Goal: Task Accomplishment & Management: Use online tool/utility

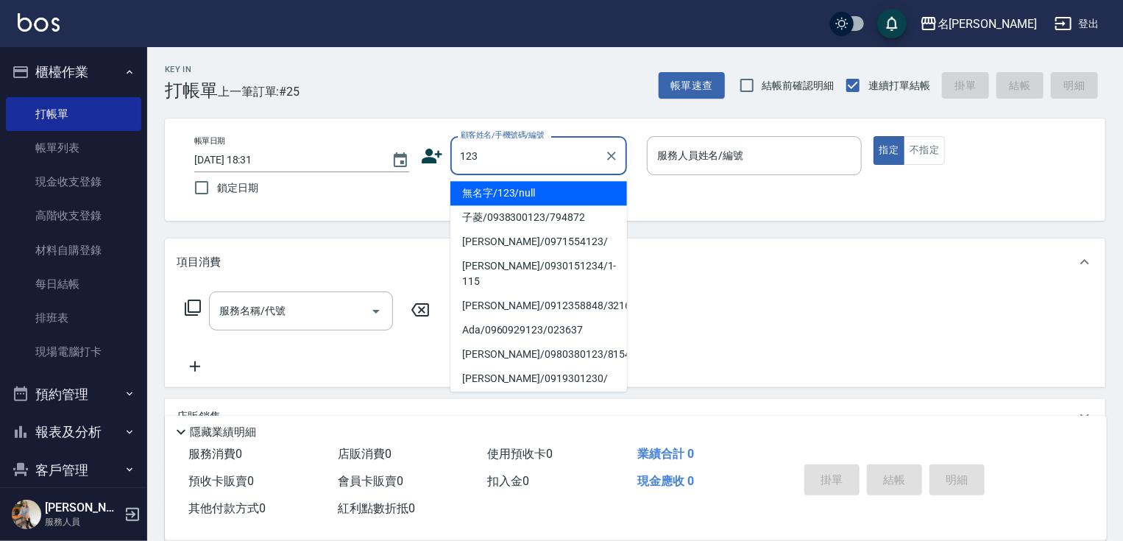
click at [531, 193] on li "無名字/123/null" at bounding box center [538, 193] width 177 height 24
type input "無名字/123/null"
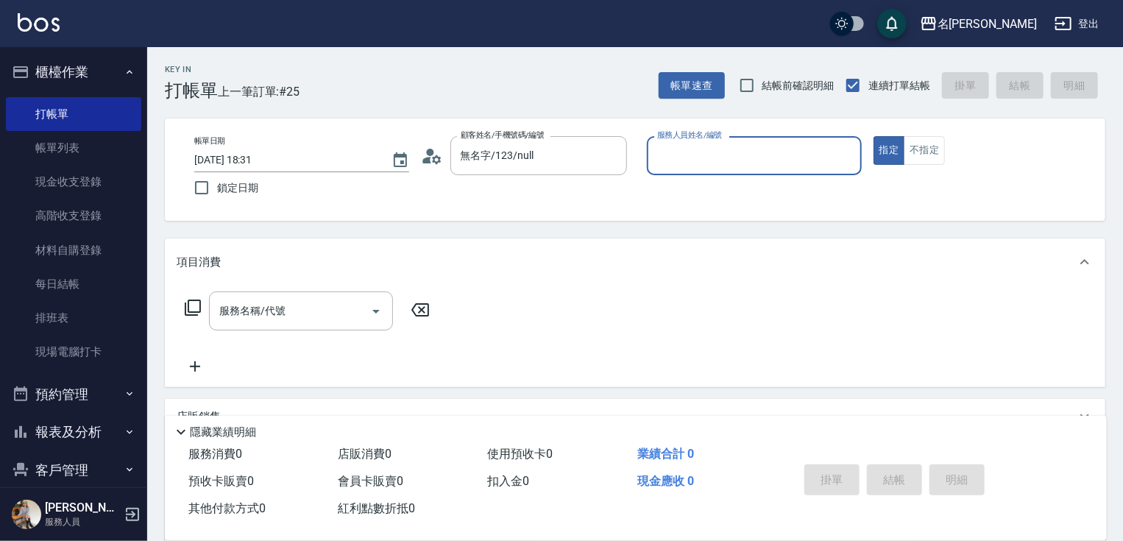
scroll to position [59, 0]
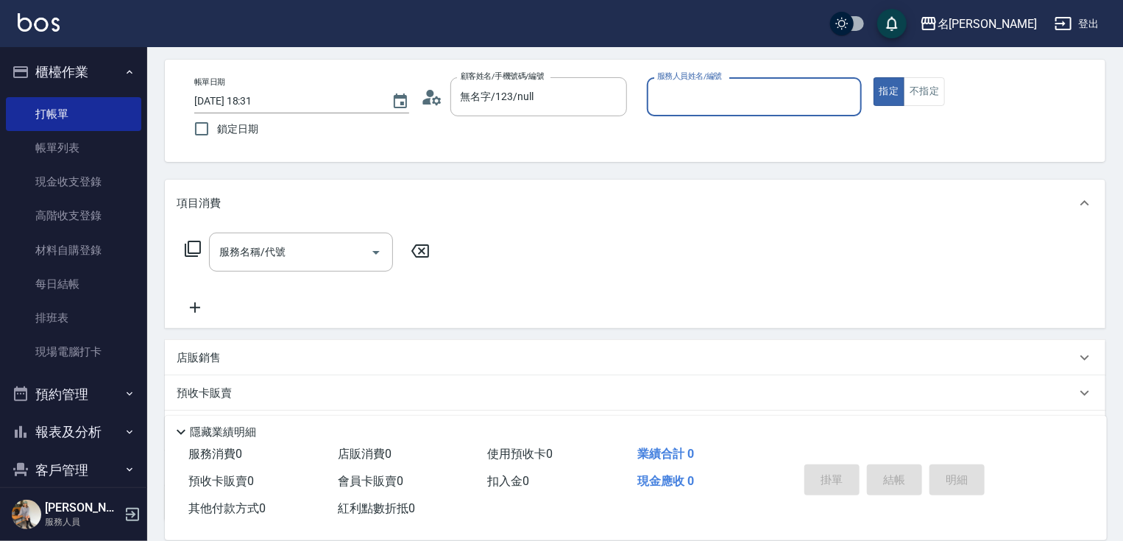
click at [694, 103] on input "服務人員姓名/編號" at bounding box center [754, 97] width 202 height 26
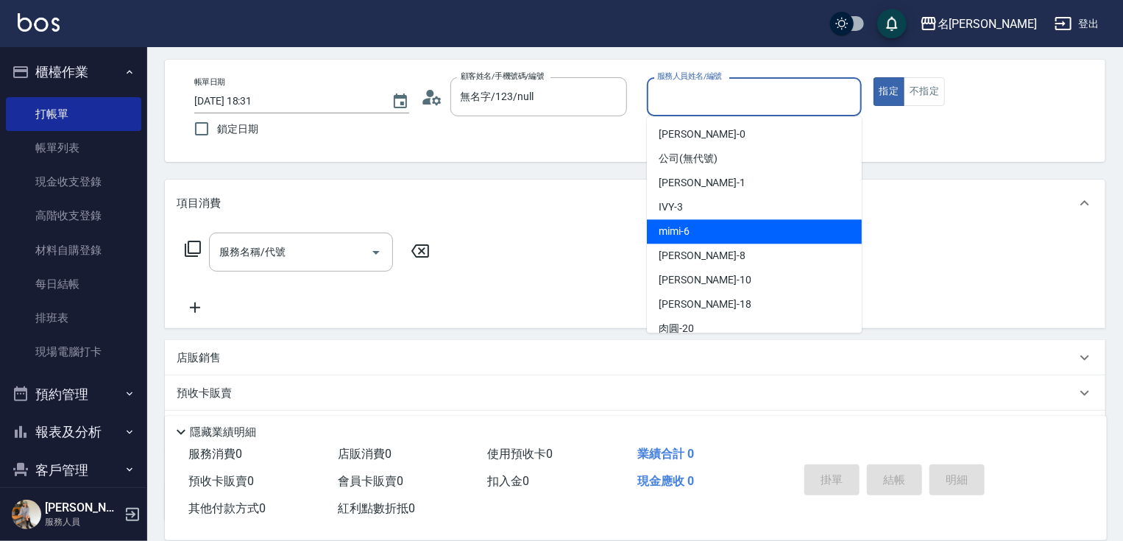
drag, startPoint x: 708, startPoint y: 227, endPoint x: 462, endPoint y: 212, distance: 246.9
click at [704, 226] on div "mimi -6" at bounding box center [754, 231] width 215 height 24
type input "mimi-6"
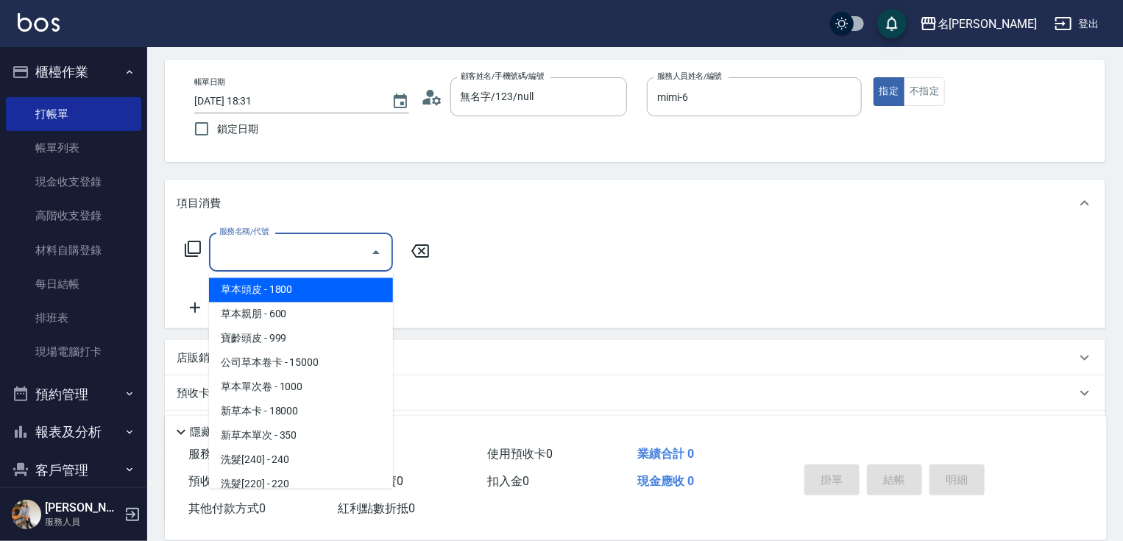
click at [294, 255] on input "服務名稱/代號" at bounding box center [290, 252] width 149 height 26
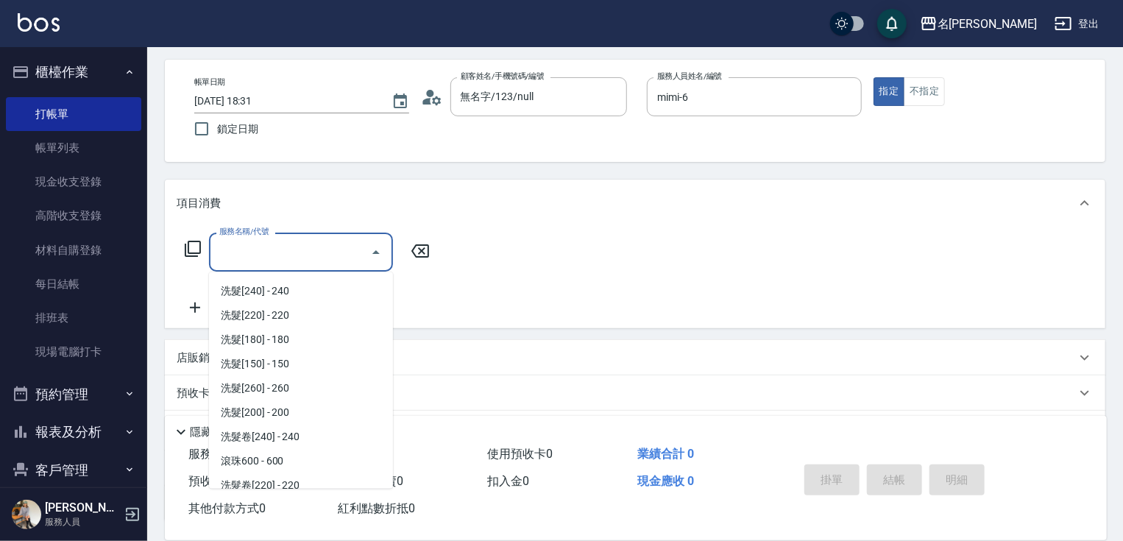
scroll to position [227, 0]
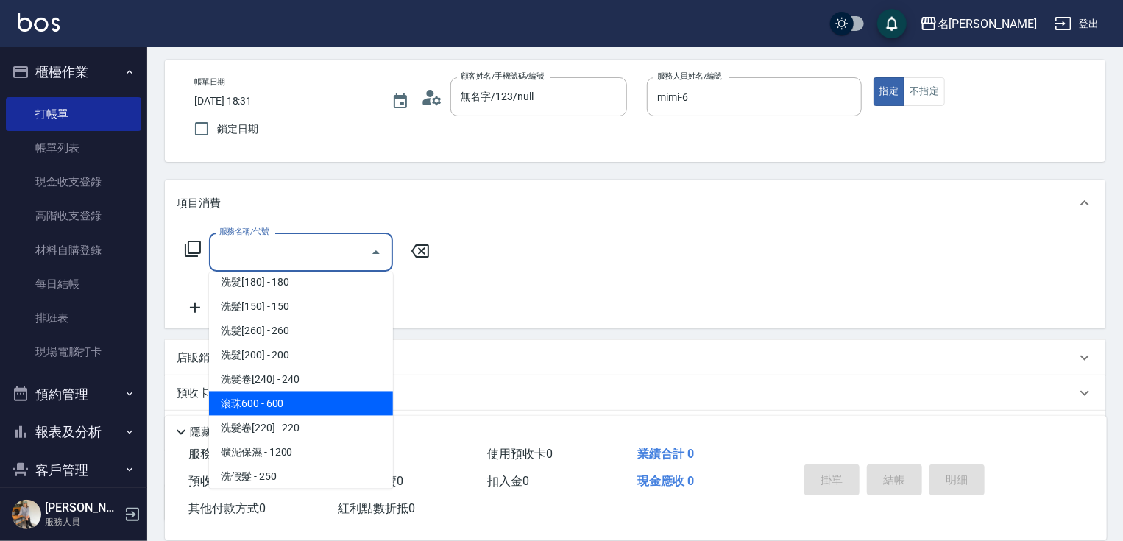
drag, startPoint x: 280, startPoint y: 399, endPoint x: 405, endPoint y: 337, distance: 140.5
click at [282, 397] on span "滾珠600 - 600" at bounding box center [301, 403] width 184 height 24
type input "滾珠600(208)"
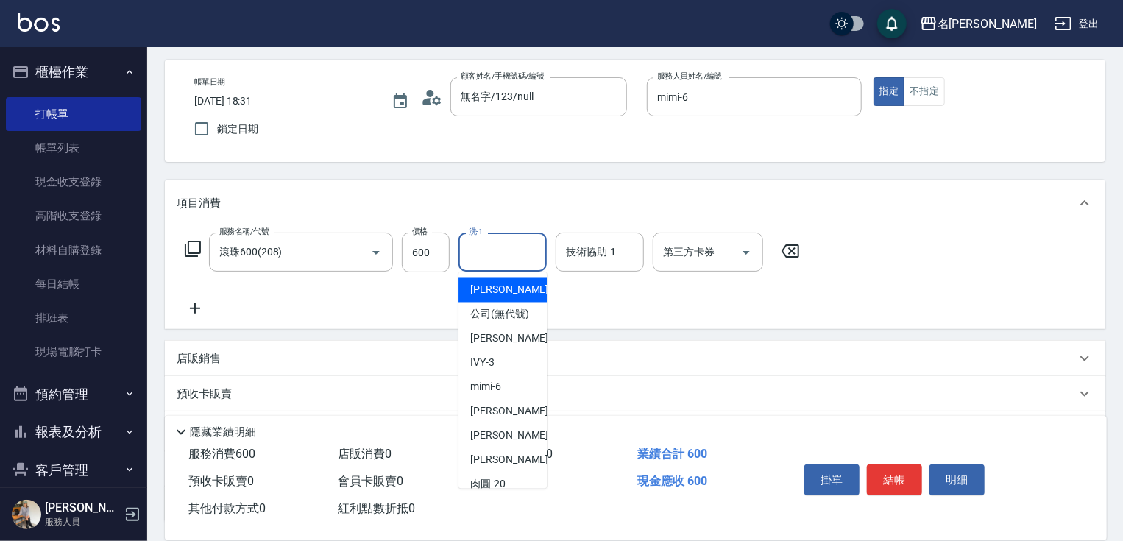
click at [504, 263] on input "洗-1" at bounding box center [502, 252] width 75 height 26
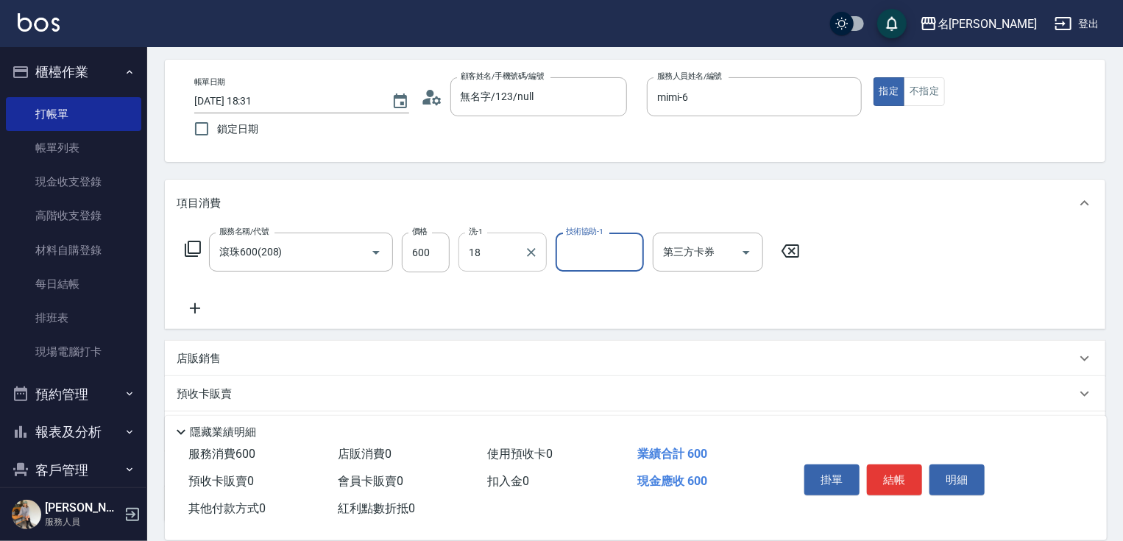
type input "小慧-18"
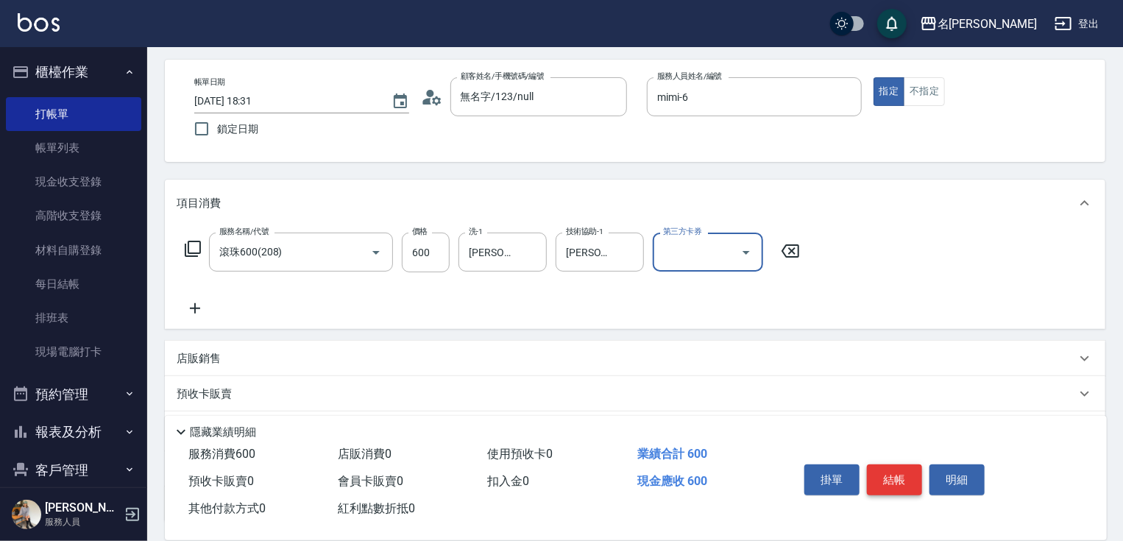
click at [907, 471] on button "結帳" at bounding box center [894, 479] width 55 height 31
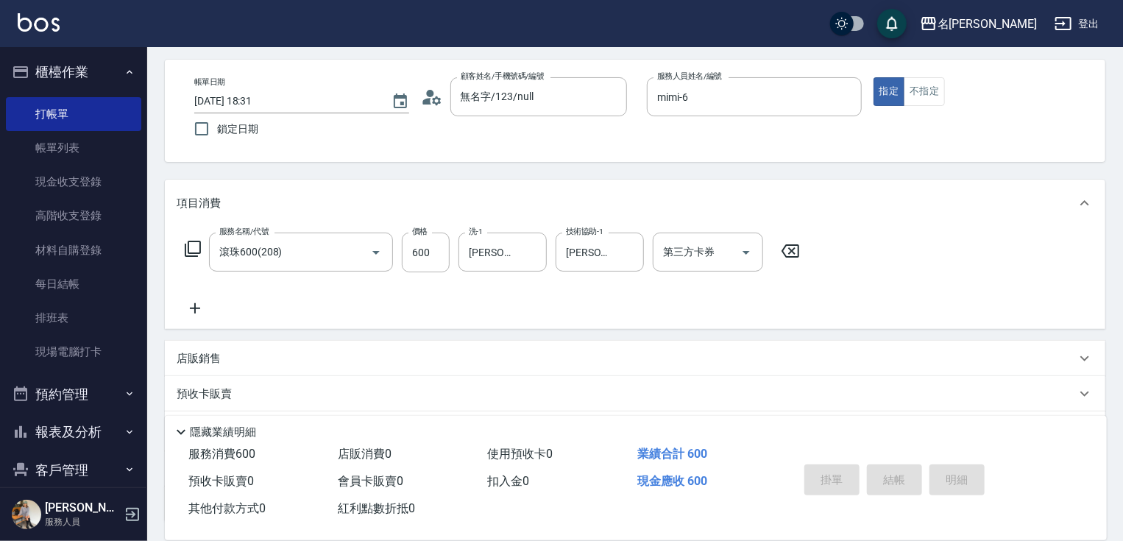
type input "2025/08/10 19:10"
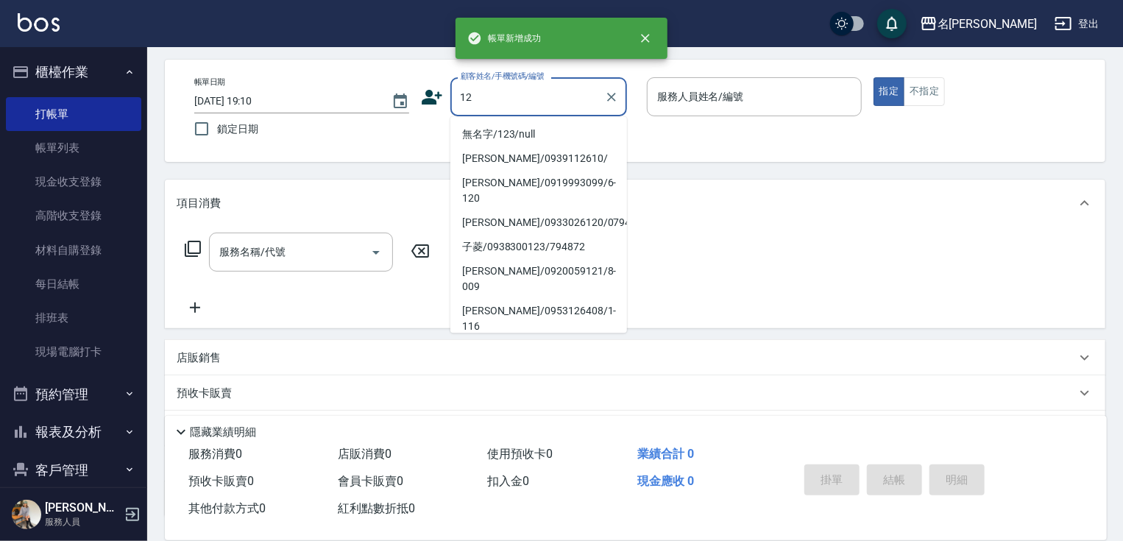
drag, startPoint x: 540, startPoint y: 132, endPoint x: 735, endPoint y: 71, distance: 204.5
click at [548, 129] on li "無名字/123/null" at bounding box center [538, 134] width 177 height 24
type input "無名字/123/null"
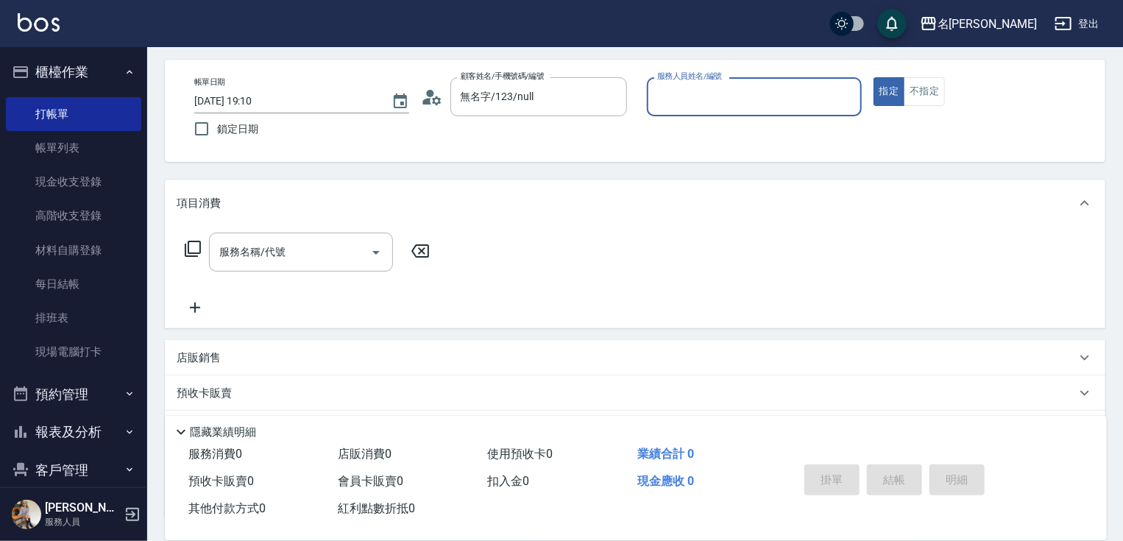
click at [707, 94] on input "服務人員姓名/編號" at bounding box center [754, 97] width 202 height 26
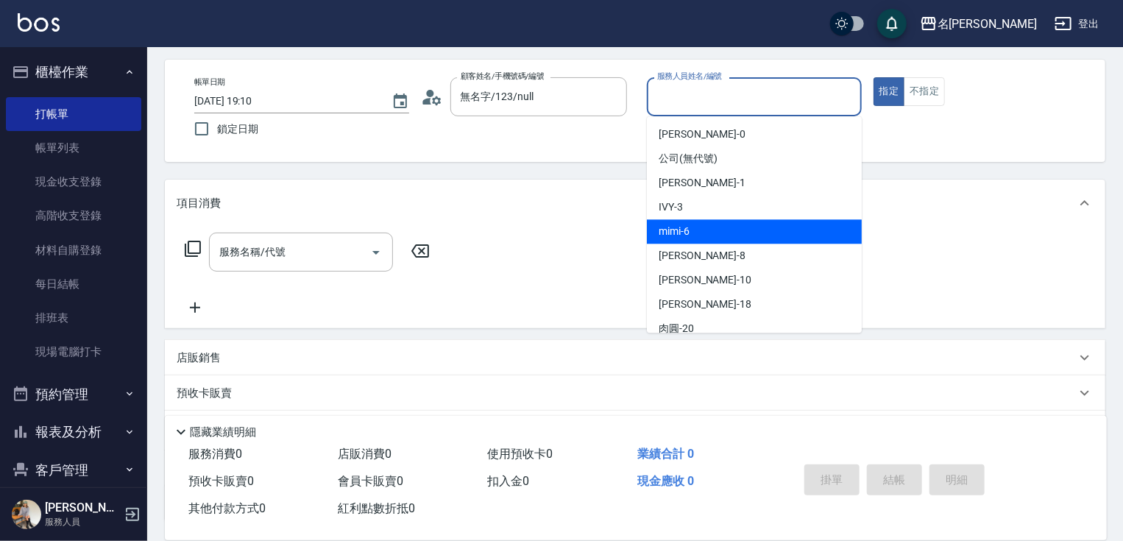
click at [677, 231] on span "mimi -6" at bounding box center [673, 231] width 31 height 15
type input "mimi-6"
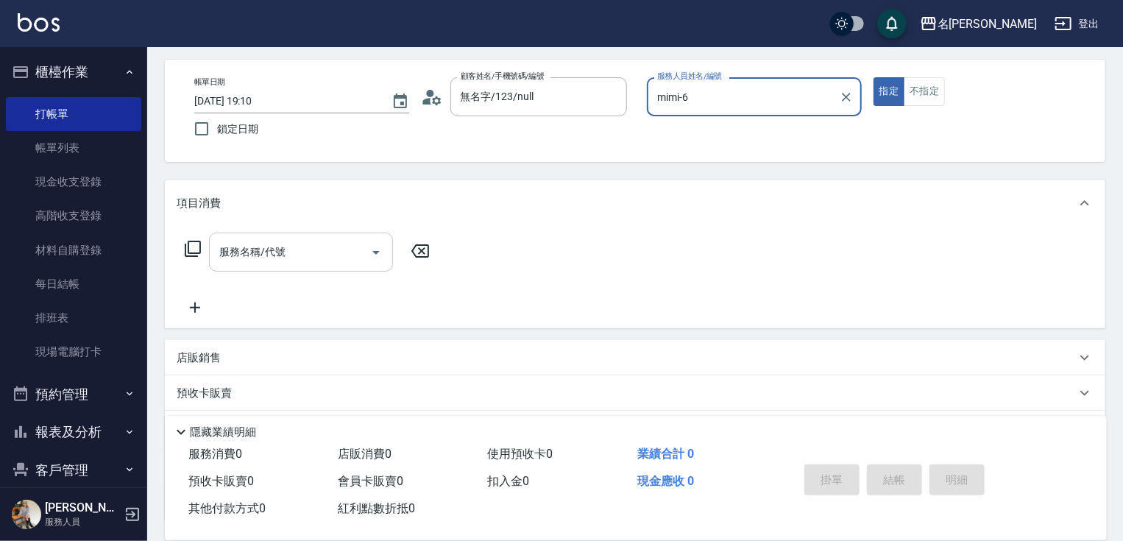
click at [332, 252] on input "服務名稱/代號" at bounding box center [290, 252] width 149 height 26
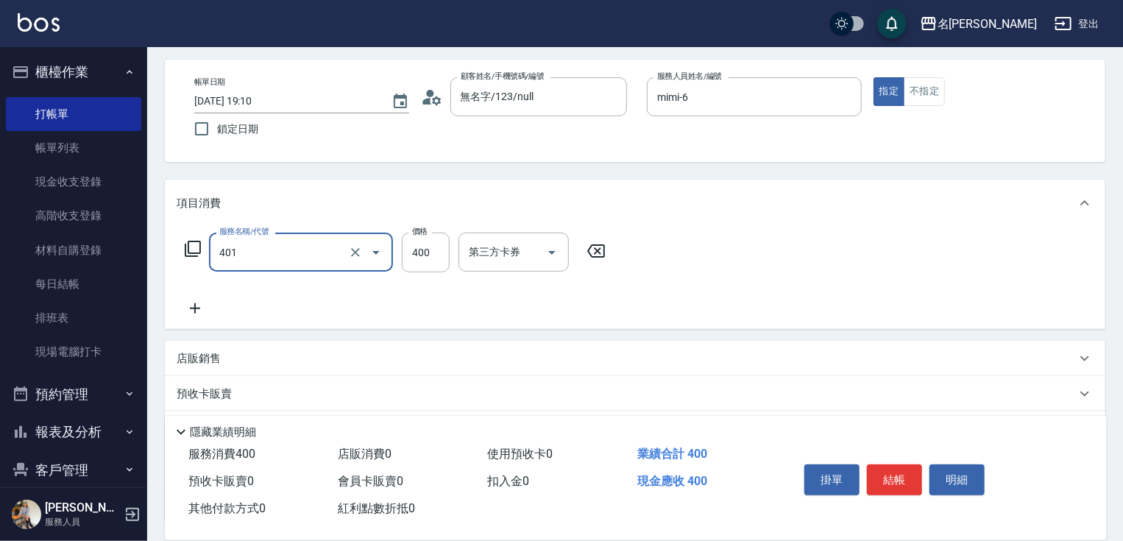
type input "剪髮(400)(401)"
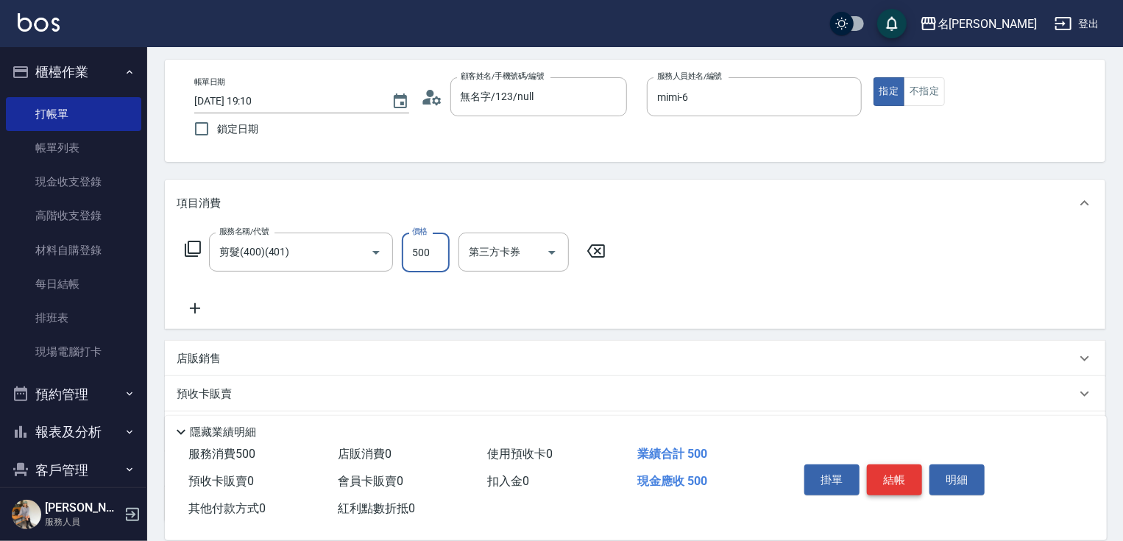
type input "500"
click at [889, 484] on button "結帳" at bounding box center [894, 479] width 55 height 31
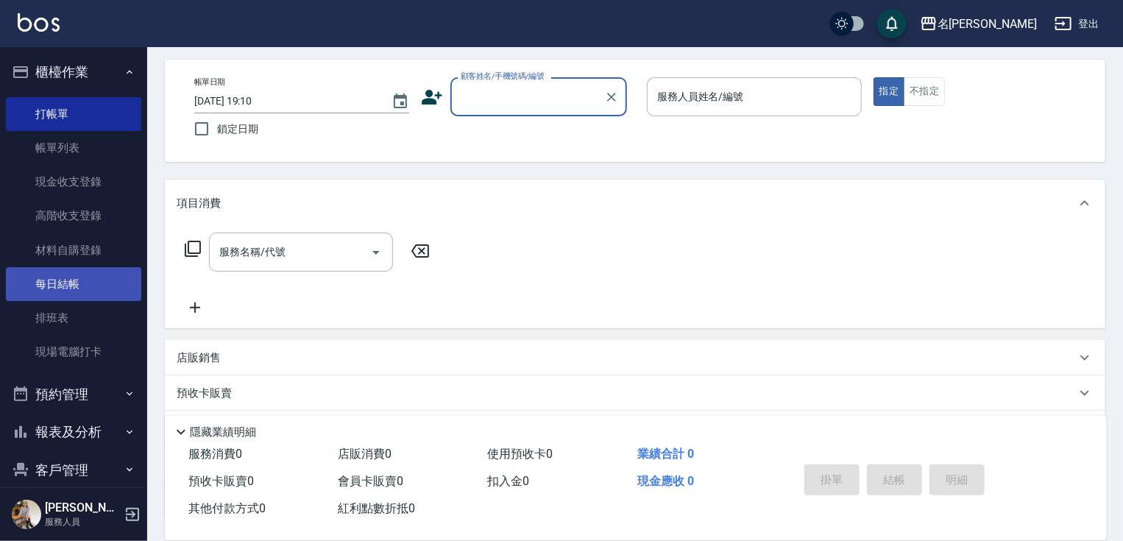
click at [59, 288] on link "每日結帳" at bounding box center [73, 284] width 135 height 34
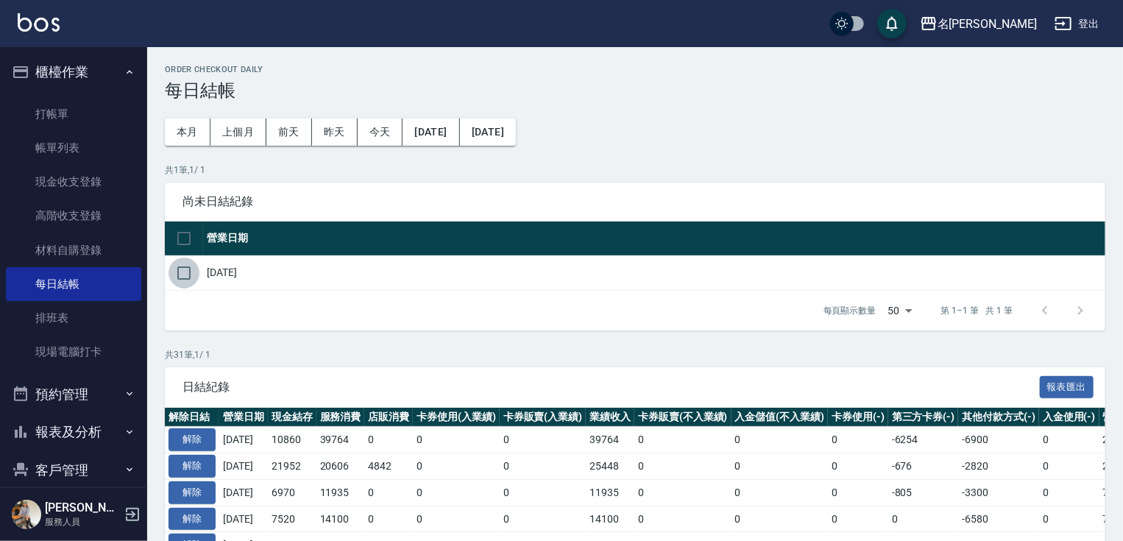
click at [188, 276] on input "checkbox" at bounding box center [183, 272] width 31 height 31
checkbox input "true"
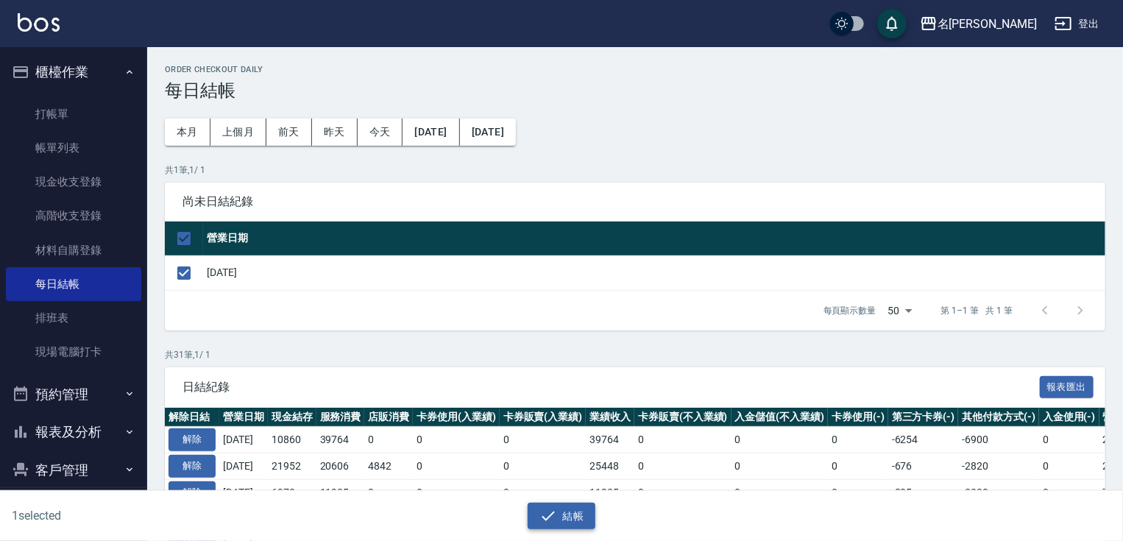
click at [566, 510] on button "結帳" at bounding box center [561, 515] width 68 height 27
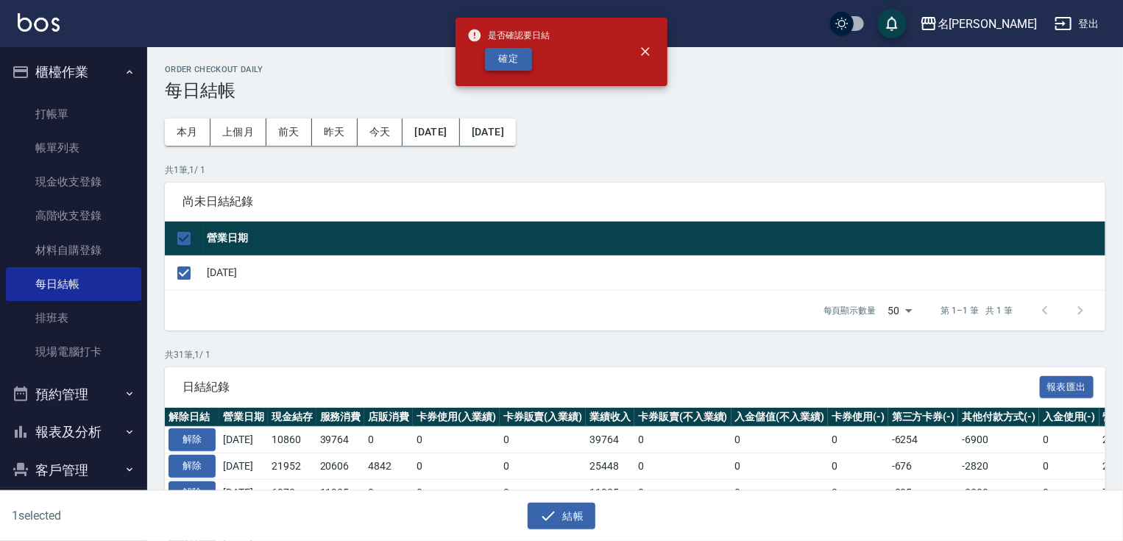
click at [506, 56] on button "確定" at bounding box center [508, 59] width 47 height 23
checkbox input "false"
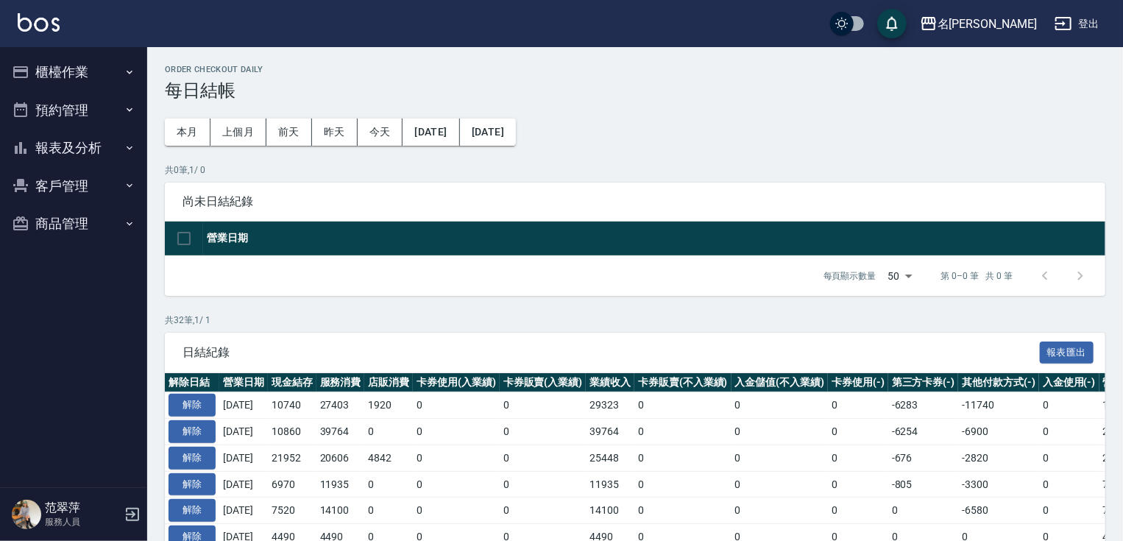
click at [77, 145] on button "報表及分析" at bounding box center [73, 148] width 135 height 38
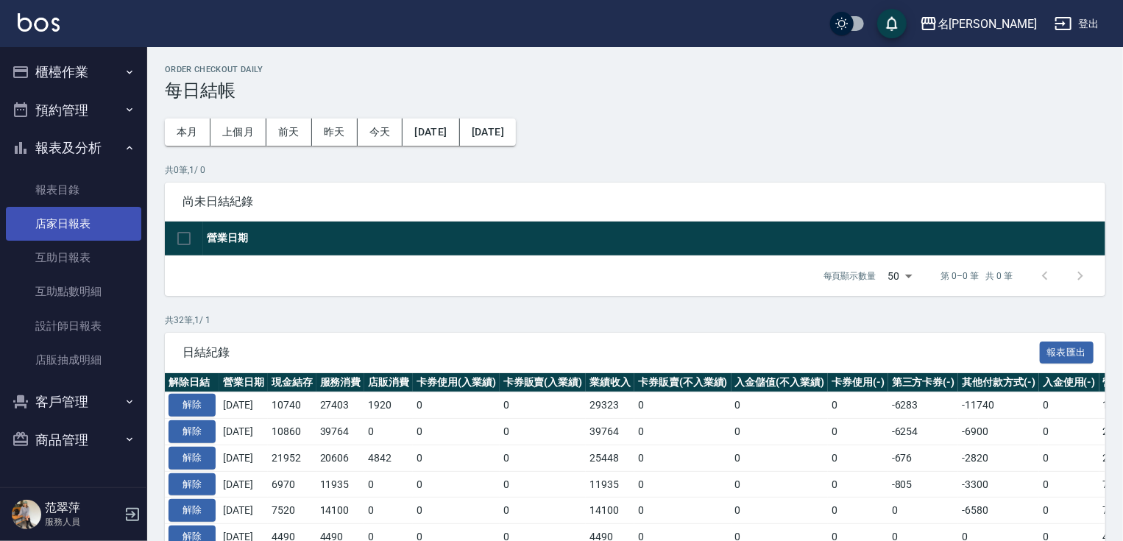
click at [87, 217] on link "店家日報表" at bounding box center [73, 224] width 135 height 34
